Goal: Task Accomplishment & Management: Use online tool/utility

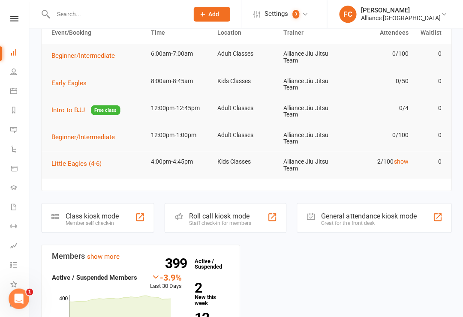
click at [72, 220] on div "Member self check-in" at bounding box center [92, 223] width 53 height 6
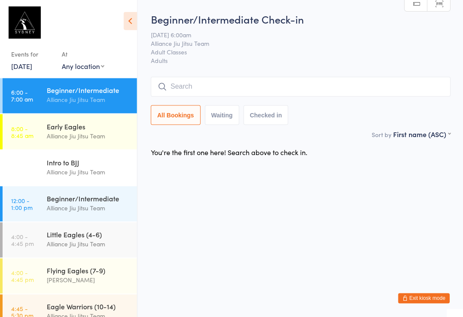
click at [240, 87] on input "search" at bounding box center [299, 87] width 299 height 20
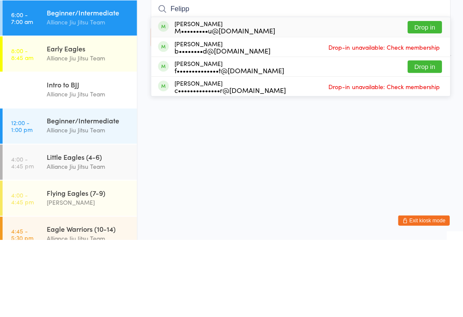
type input "Felipp"
click at [425, 99] on button "Drop in" at bounding box center [424, 105] width 34 height 12
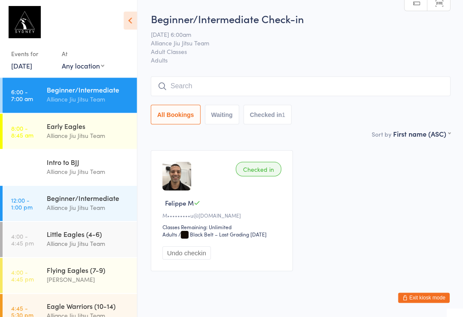
click at [205, 88] on input "search" at bounding box center [299, 87] width 299 height 20
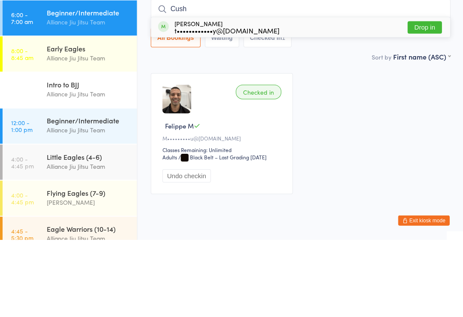
type input "Cush"
click at [427, 99] on button "Drop in" at bounding box center [424, 105] width 34 height 12
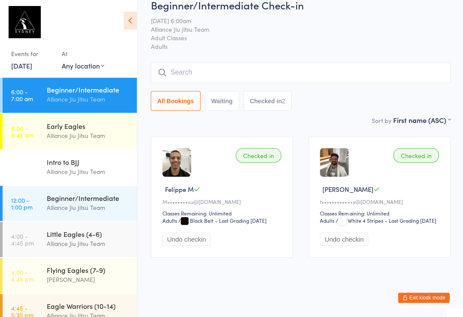
click at [213, 63] on input "search" at bounding box center [299, 73] width 299 height 20
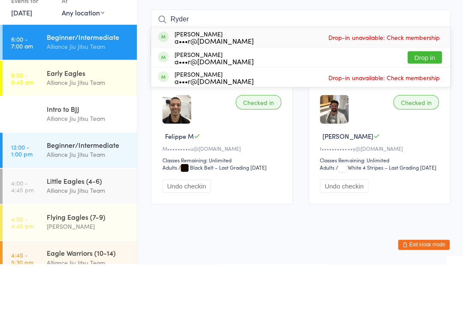
type input "Ryder"
click at [427, 105] on button "Drop in" at bounding box center [424, 111] width 34 height 12
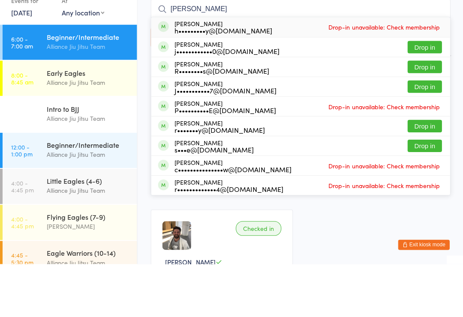
type input "james"
click at [417, 94] on button "Drop in" at bounding box center [424, 100] width 34 height 12
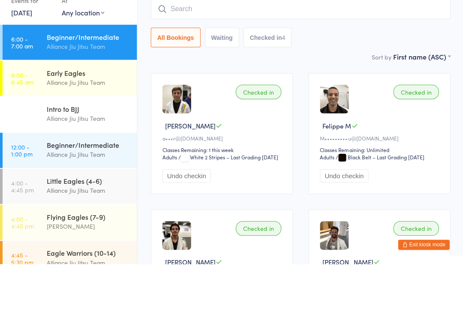
click at [241, 53] on input "search" at bounding box center [299, 63] width 299 height 20
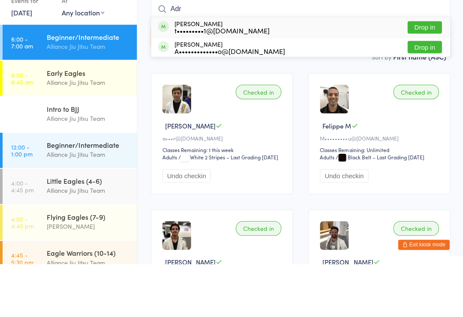
type input "Adr"
click at [429, 94] on button "Drop in" at bounding box center [424, 100] width 34 height 12
